Goal: Task Accomplishment & Management: Use online tool/utility

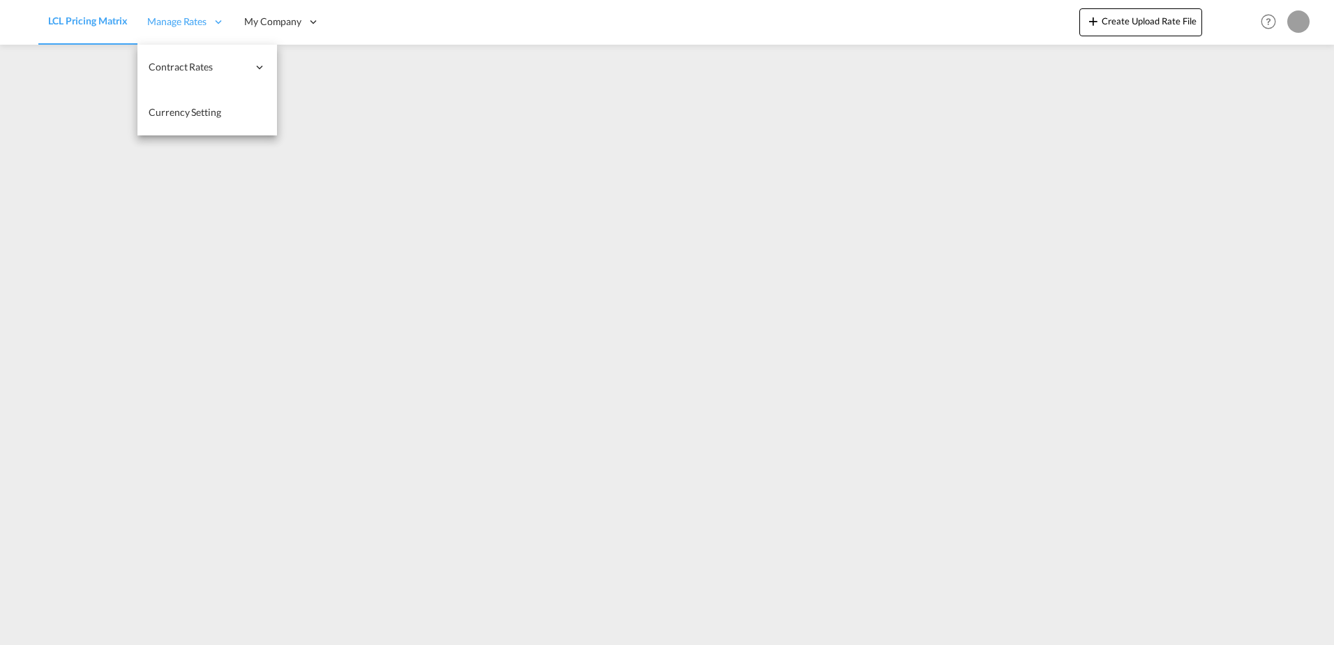
click at [195, 36] on div "Manage Rates" at bounding box center [185, 21] width 97 height 45
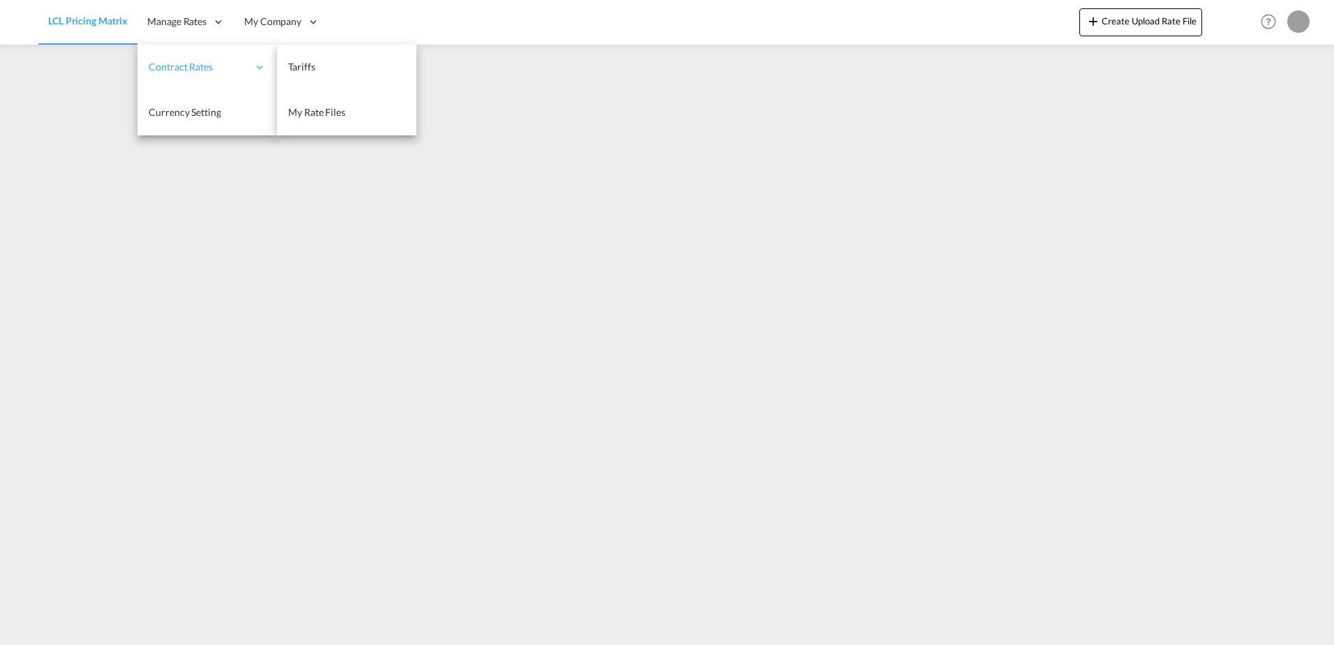
click at [225, 84] on div "Contract Rates" at bounding box center [207, 67] width 140 height 45
click at [311, 108] on span "My Rate Files" at bounding box center [316, 112] width 57 height 12
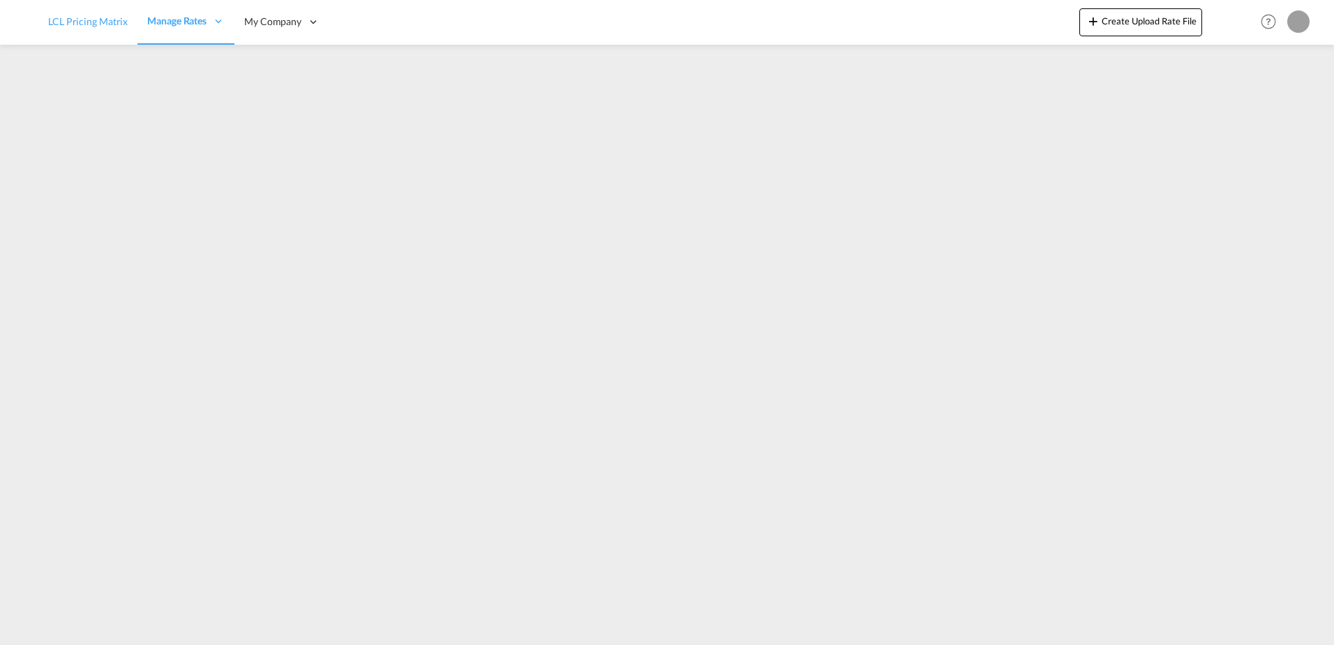
click at [84, 18] on span "LCL Pricing Matrix" at bounding box center [88, 21] width 80 height 12
